Goal: Transaction & Acquisition: Book appointment/travel/reservation

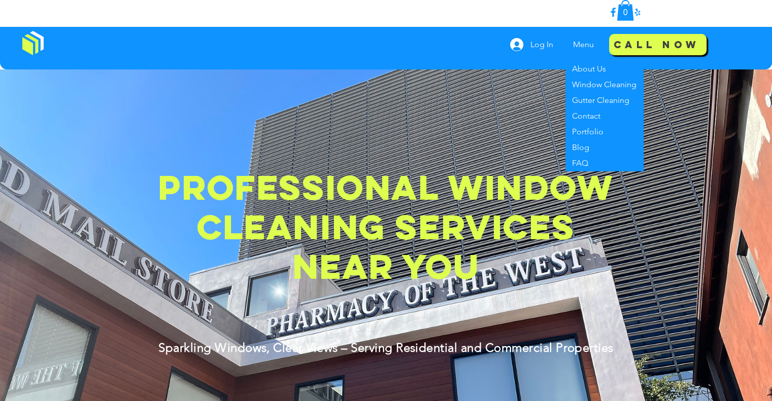
click at [588, 41] on p "Menu" at bounding box center [583, 44] width 31 height 25
click at [588, 84] on p "Window Cleaning" at bounding box center [604, 85] width 73 height 16
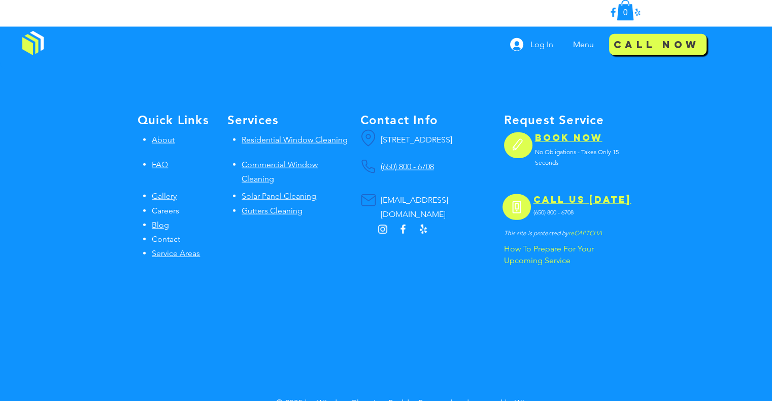
scroll to position [2487, 0]
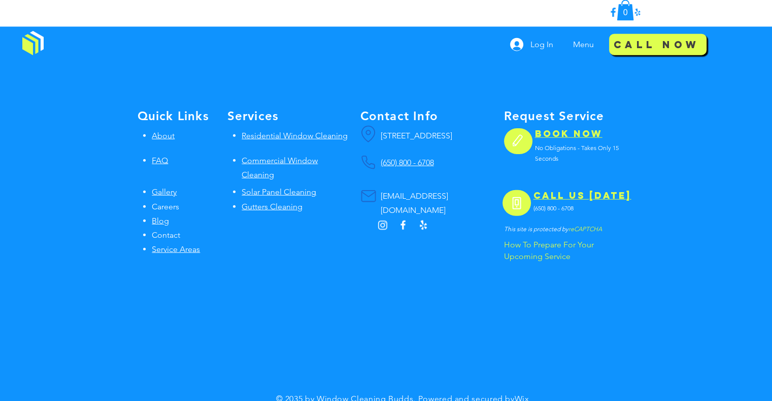
click at [564, 135] on span "BOOK NOW" at bounding box center [568, 134] width 67 height 12
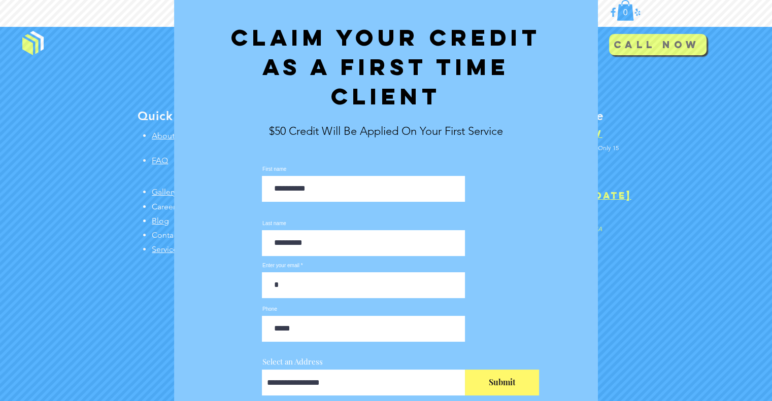
scroll to position [0, 0]
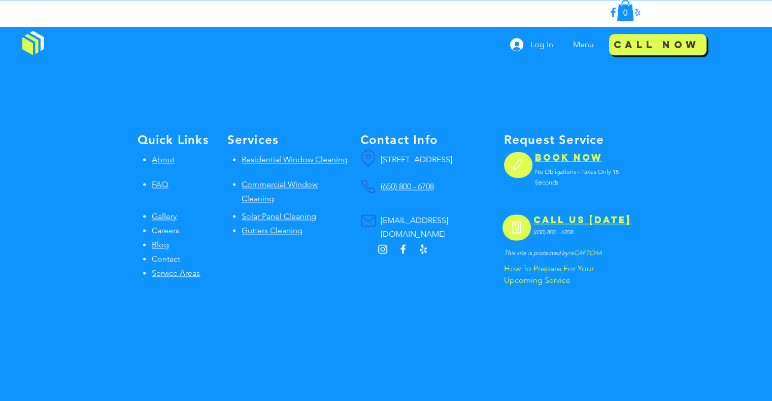
scroll to position [1408, 0]
